Goal: Transaction & Acquisition: Subscribe to service/newsletter

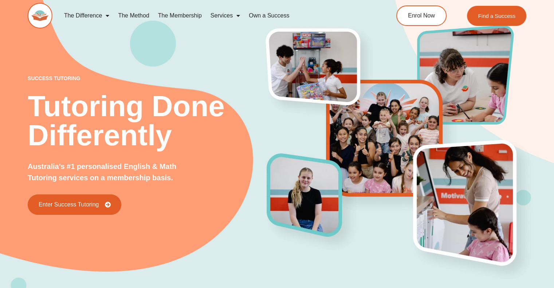
click at [194, 15] on link "The Membership" at bounding box center [180, 15] width 52 height 17
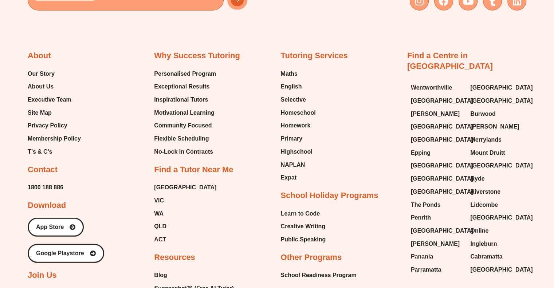
scroll to position [1827, 0]
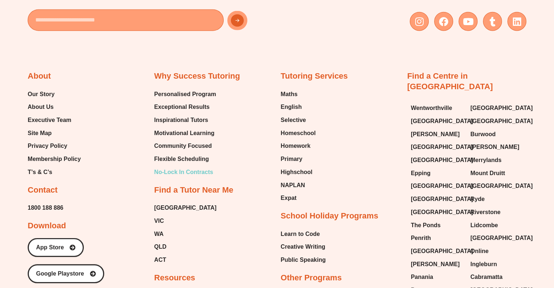
click at [199, 170] on span "No-Lock In Contracts" at bounding box center [183, 172] width 59 height 11
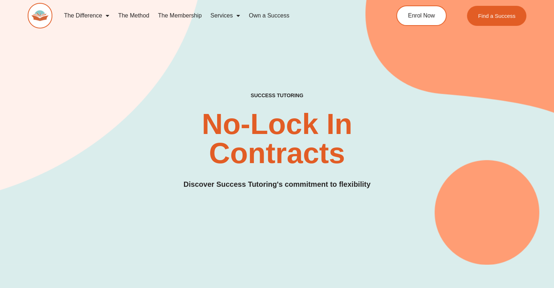
click at [186, 16] on link "The Membership" at bounding box center [180, 15] width 52 height 17
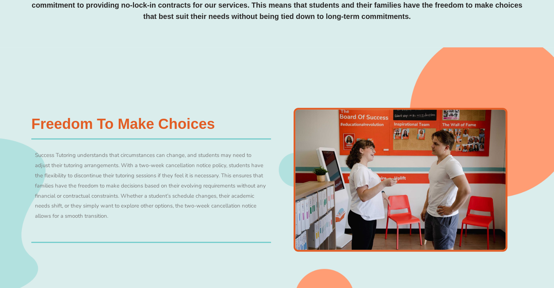
scroll to position [401, 0]
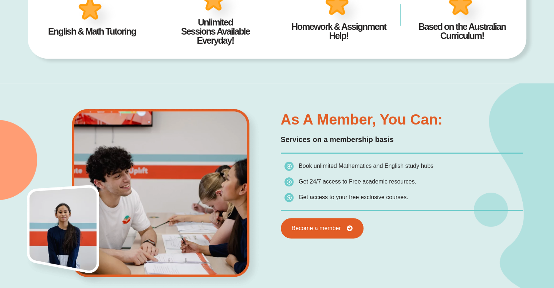
scroll to position [328, 0]
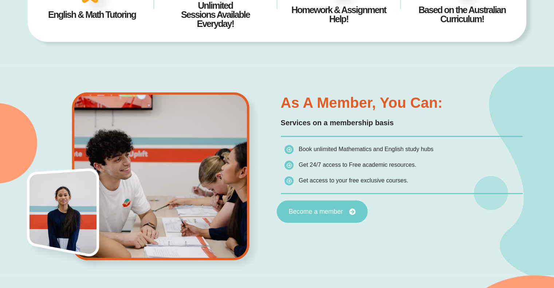
click at [325, 210] on span "Become a member" at bounding box center [316, 211] width 54 height 7
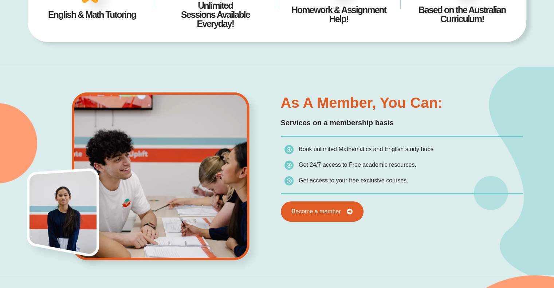
scroll to position [325, 0]
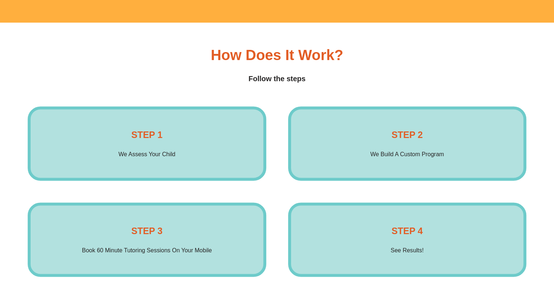
scroll to position [1093, 0]
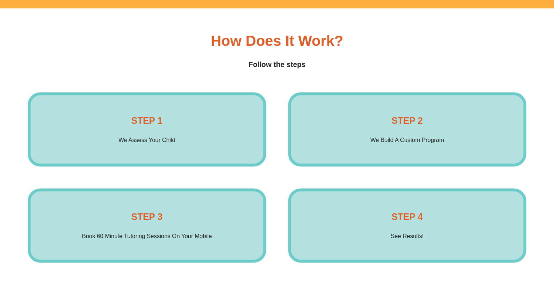
click at [148, 59] on h4 "Follow the steps" at bounding box center [277, 64] width 499 height 11
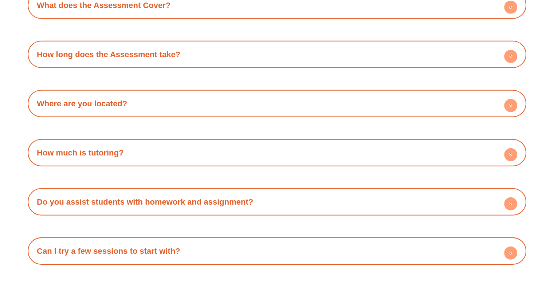
scroll to position [2187, 0]
click at [229, 151] on div "How much is tutoring?" at bounding box center [277, 152] width 492 height 20
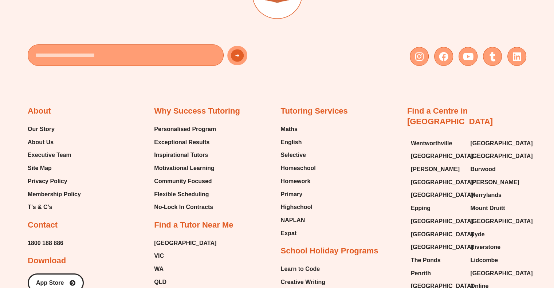
scroll to position [2588, 0]
